Goal: Task Accomplishment & Management: Manage account settings

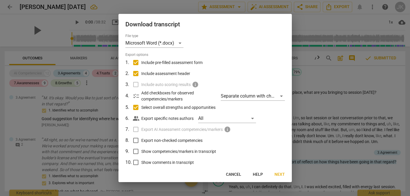
scroll to position [358, 0]
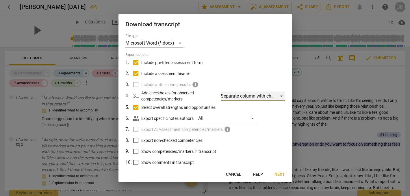
click at [279, 95] on div "Separate column with check marks" at bounding box center [253, 95] width 64 height 9
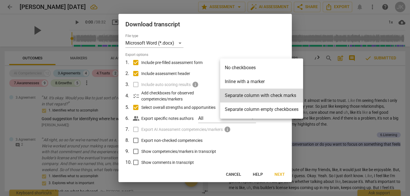
click at [276, 125] on div at bounding box center [205, 98] width 410 height 196
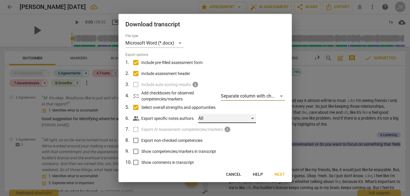
click at [251, 116] on div "All" at bounding box center [227, 118] width 58 height 9
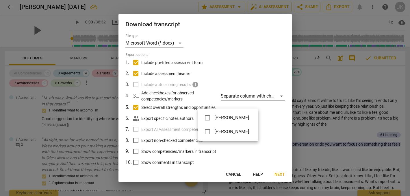
click at [262, 116] on div at bounding box center [205, 98] width 410 height 196
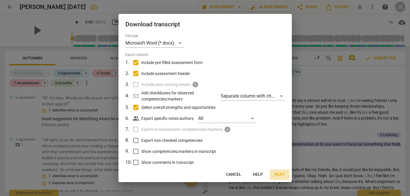
click at [280, 174] on span "Next" at bounding box center [280, 174] width 10 height 6
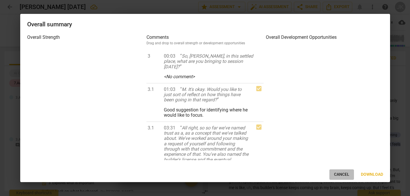
click at [339, 173] on span "Cancel" at bounding box center [341, 174] width 15 height 6
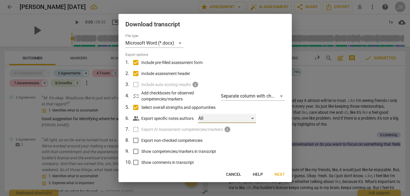
click at [251, 117] on div "All" at bounding box center [227, 118] width 58 height 9
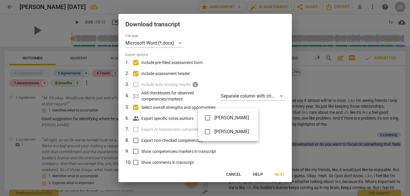
click at [266, 119] on div at bounding box center [205, 98] width 410 height 196
click at [260, 147] on label "Show competencies/markers in transcript" at bounding box center [204, 151] width 151 height 11
click at [141, 147] on input "Show competencies/markers in transcript" at bounding box center [135, 151] width 11 height 11
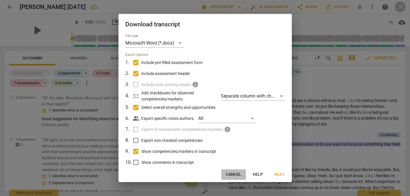
click at [230, 173] on span "Cancel" at bounding box center [233, 174] width 15 height 6
checkbox input "false"
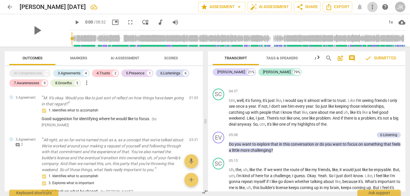
click at [373, 6] on span "more_vert" at bounding box center [372, 6] width 7 height 7
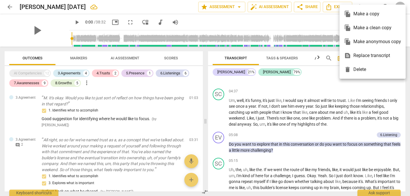
click at [309, 29] on div at bounding box center [205, 98] width 410 height 196
